Goal: Task Accomplishment & Management: Manage account settings

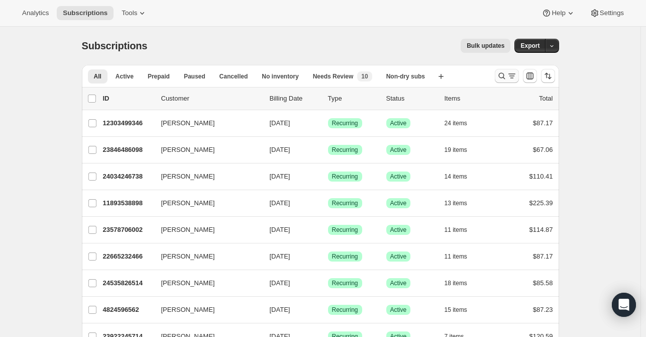
click at [505, 75] on icon "Search and filter results" at bounding box center [502, 76] width 7 height 7
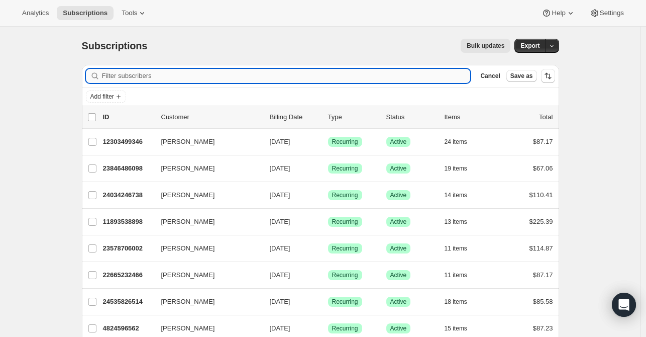
click at [300, 78] on input "Filter subscribers" at bounding box center [286, 76] width 369 height 14
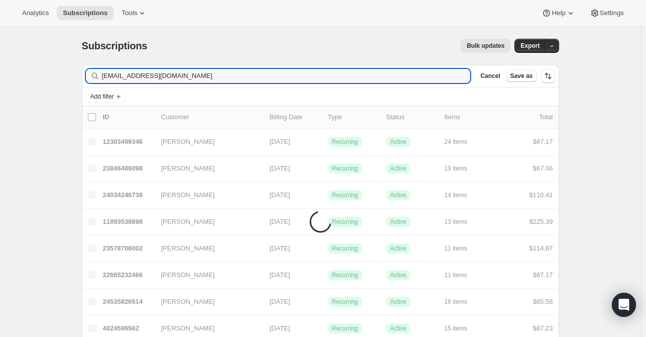
type input "[EMAIL_ADDRESS][DOMAIN_NAME]"
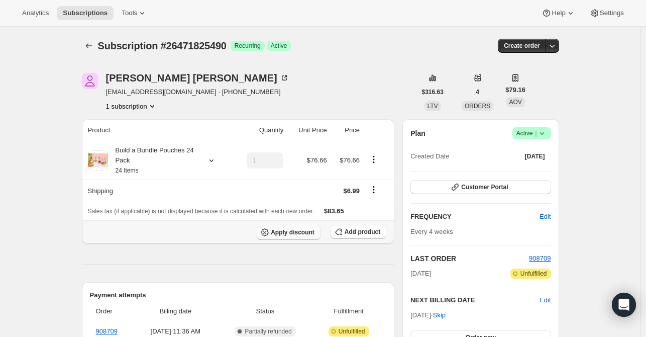
click at [308, 235] on span "Apply discount" at bounding box center [293, 232] width 44 height 8
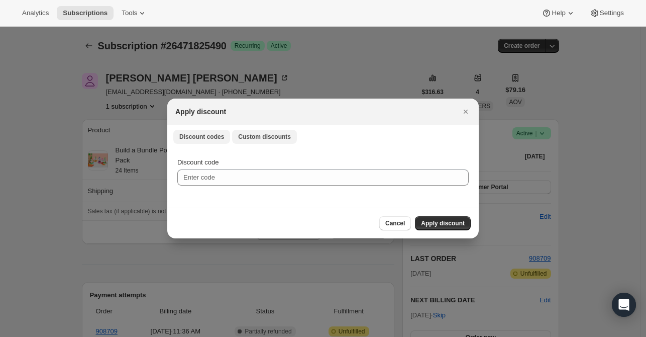
click at [254, 140] on span "Custom discounts" at bounding box center [264, 137] width 53 height 8
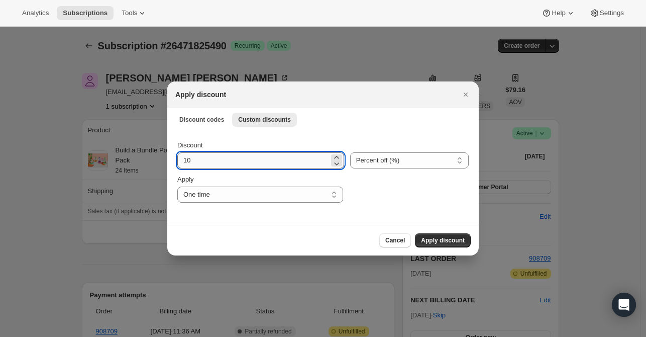
click at [225, 161] on input "10" at bounding box center [253, 160] width 152 height 16
type input "1"
type input "25"
click at [437, 241] on span "Apply discount" at bounding box center [443, 240] width 44 height 8
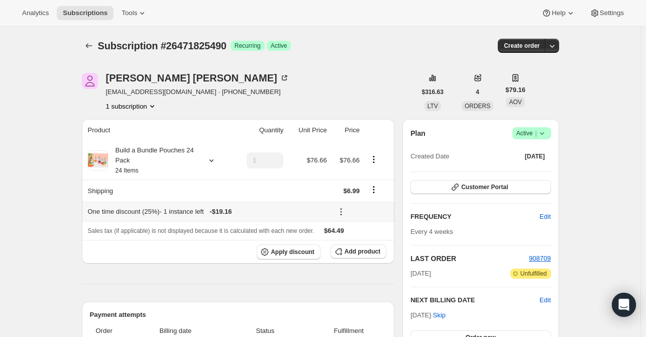
click at [345, 207] on icon at bounding box center [341, 212] width 10 height 10
click at [356, 253] on button "Remove" at bounding box center [364, 247] width 30 height 16
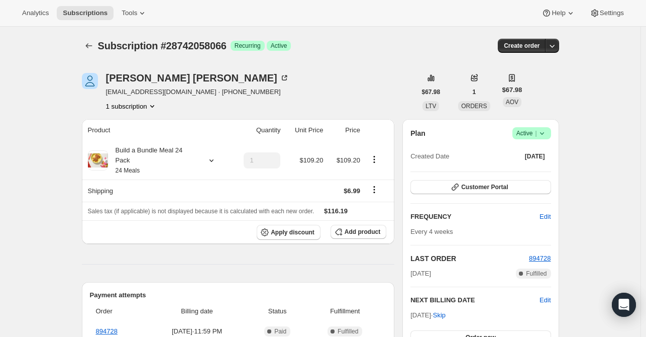
click at [515, 133] on div "Plan Success Active |" at bounding box center [481, 133] width 140 height 12
click at [524, 130] on span "Active |" at bounding box center [532, 133] width 31 height 10
click at [546, 175] on button "Cancel subscription" at bounding box center [535, 170] width 63 height 16
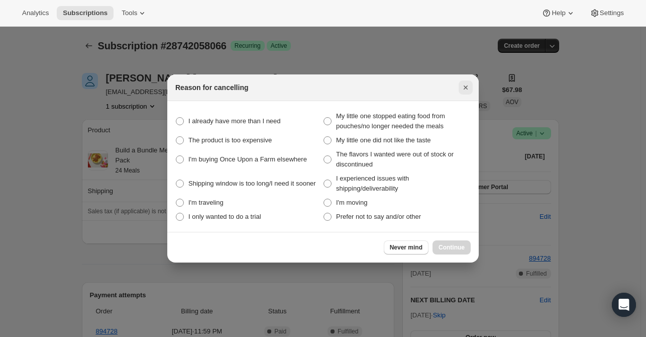
click at [467, 88] on icon "Close" at bounding box center [466, 87] width 4 height 4
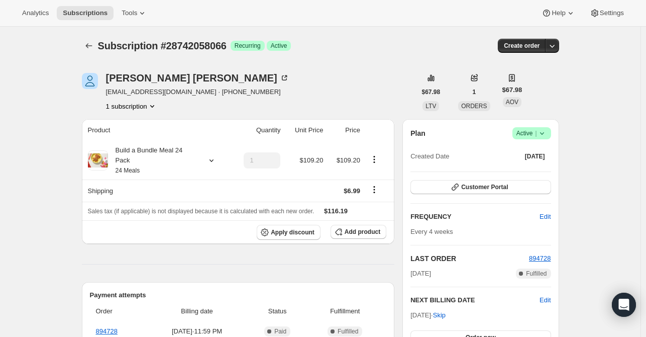
click at [536, 131] on span "Active |" at bounding box center [532, 133] width 31 height 10
click at [513, 174] on span "Cancel subscription" at bounding box center [535, 170] width 57 height 10
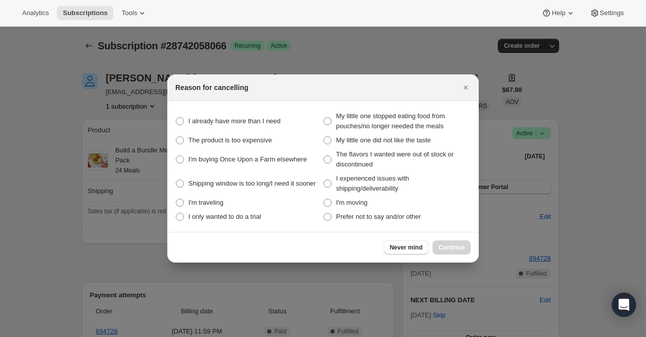
drag, startPoint x: 378, startPoint y: 219, endPoint x: 422, endPoint y: 231, distance: 45.4
click at [379, 219] on span "Prefer not to say and/or other" at bounding box center [378, 217] width 85 height 8
click at [324, 213] on other "Prefer not to say and/or other" at bounding box center [324, 213] width 1 height 1
radio other "true"
click at [448, 248] on span "Continue" at bounding box center [452, 247] width 26 height 8
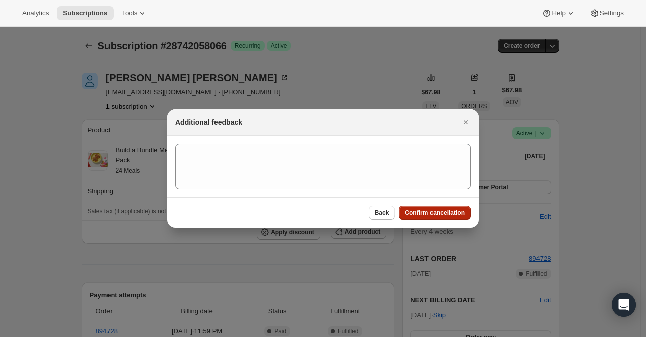
click at [445, 215] on span "Confirm cancellation" at bounding box center [435, 213] width 60 height 8
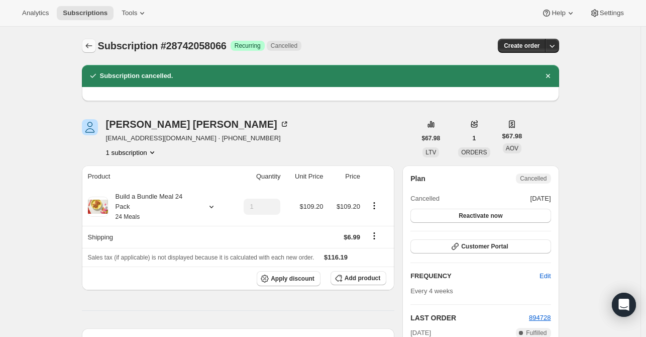
click at [84, 43] on button "Subscriptions" at bounding box center [89, 46] width 14 height 14
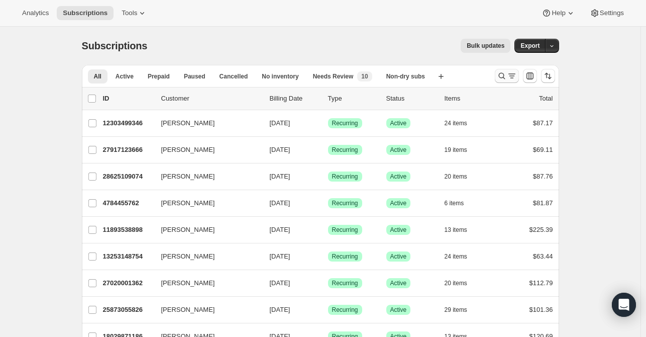
click at [504, 77] on icon "Search and filter results" at bounding box center [502, 76] width 10 height 10
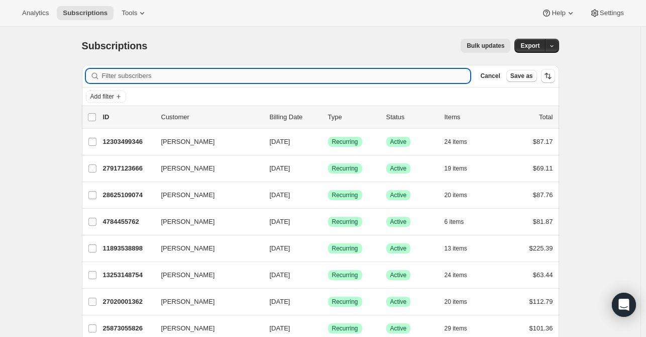
click at [341, 77] on input "Filter subscribers" at bounding box center [286, 76] width 369 height 14
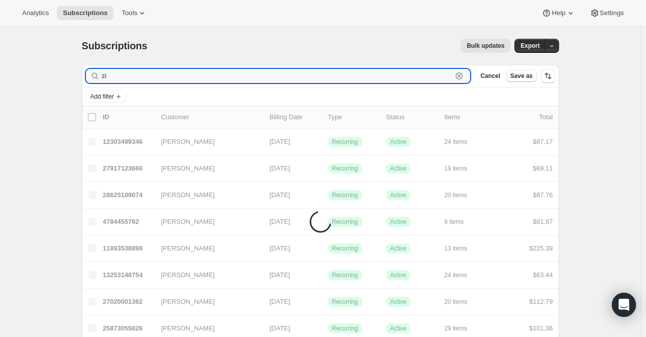
type input "z"
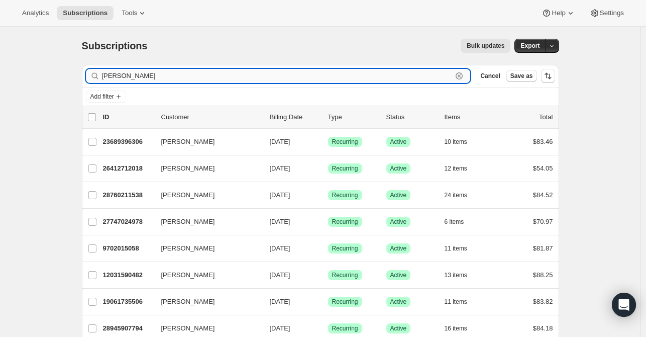
click at [147, 74] on input "[PERSON_NAME]" at bounding box center [277, 76] width 351 height 14
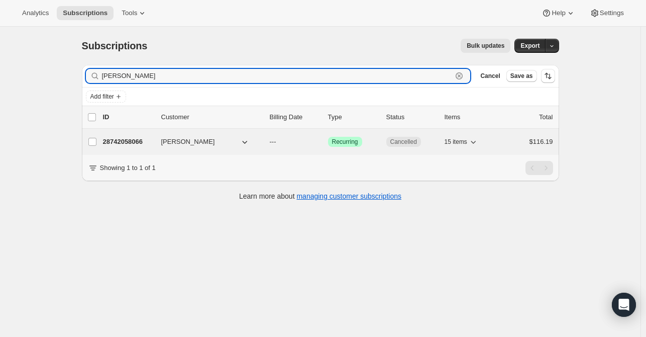
type input "[PERSON_NAME]"
click at [163, 139] on span "[PERSON_NAME]" at bounding box center [188, 142] width 54 height 10
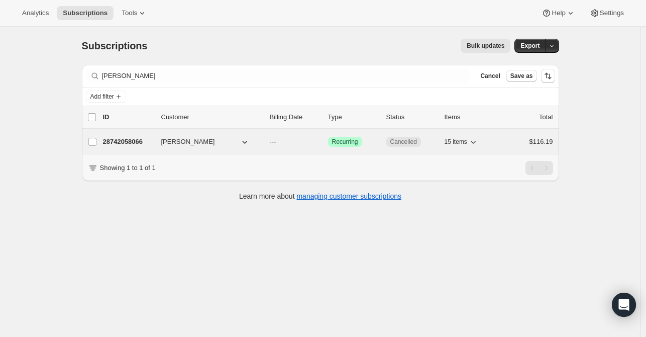
click at [142, 146] on div "28742058066 [PERSON_NAME] --- Success Recurring Cancelled 15 items $116.19" at bounding box center [328, 142] width 450 height 14
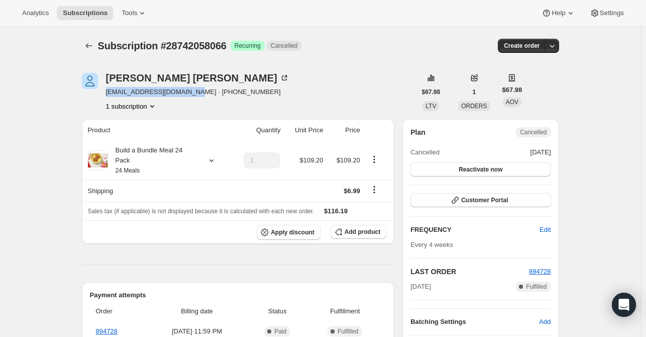
drag, startPoint x: 187, startPoint y: 92, endPoint x: 109, endPoint y: 92, distance: 77.9
click at [109, 92] on span "[EMAIL_ADDRESS][DOMAIN_NAME] · [PHONE_NUMBER]" at bounding box center [197, 92] width 183 height 10
copy span "[EMAIL_ADDRESS][DOMAIN_NAME]"
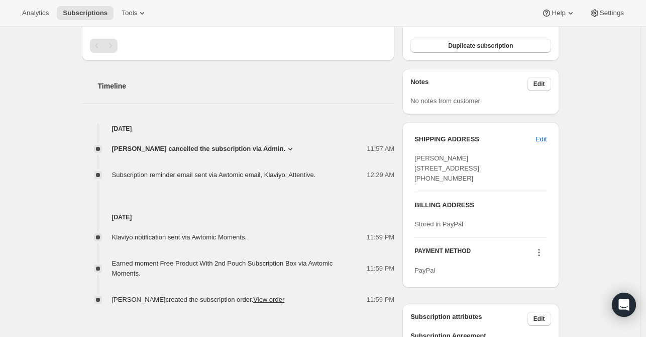
scroll to position [352, 0]
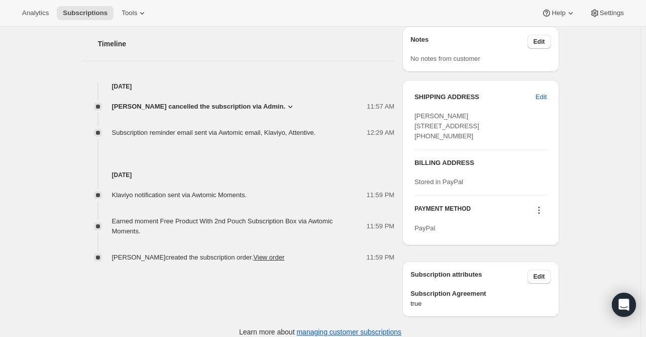
drag, startPoint x: 169, startPoint y: 236, endPoint x: 115, endPoint y: 241, distance: 54.5
click at [115, 252] on div "[PERSON_NAME] created the subscription order. View order" at bounding box center [201, 257] width 179 height 10
copy span "[PERSON_NAME]"
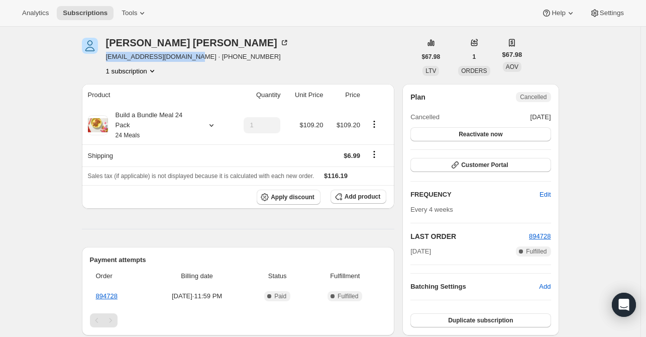
scroll to position [0, 0]
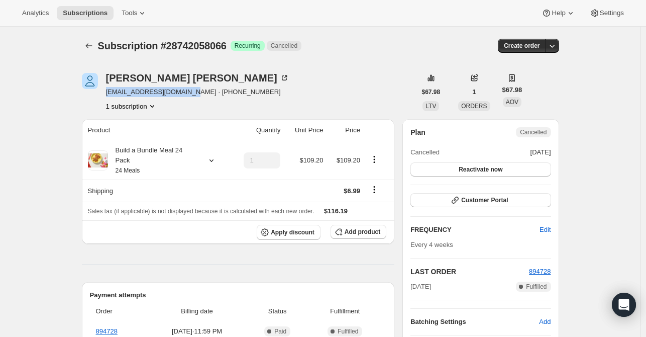
drag, startPoint x: 170, startPoint y: 91, endPoint x: 109, endPoint y: 93, distance: 61.9
click at [108, 93] on div "[PERSON_NAME] [EMAIL_ADDRESS][DOMAIN_NAME] · [PHONE_NUMBER] 1 subscription" at bounding box center [249, 92] width 334 height 38
copy span "[EMAIL_ADDRESS][DOMAIN_NAME]"
